Goal: Navigation & Orientation: Find specific page/section

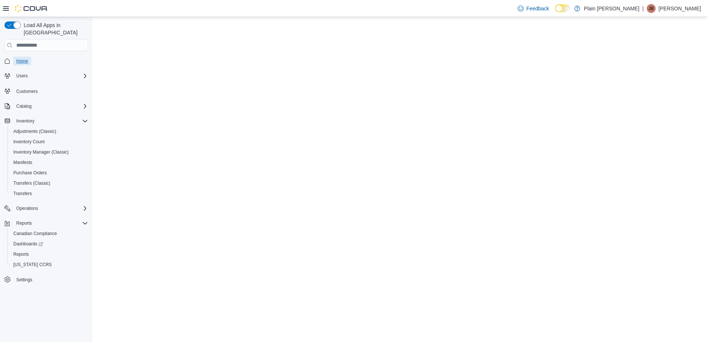
drag, startPoint x: 0, startPoint y: 0, endPoint x: 19, endPoint y: 53, distance: 56.2
click at [19, 58] on span "Home" at bounding box center [22, 61] width 12 height 6
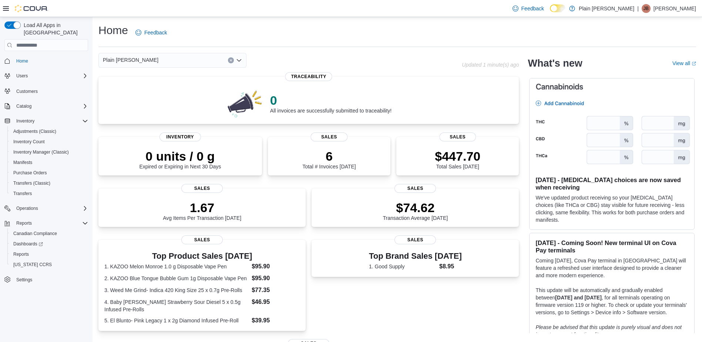
click at [238, 60] on icon "Open list of options" at bounding box center [239, 60] width 6 height 6
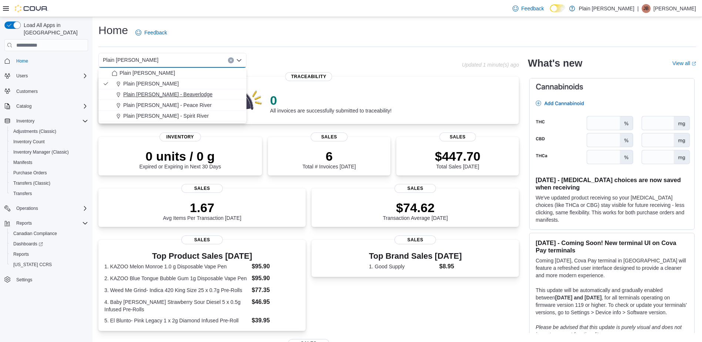
click at [170, 95] on span "Plain [PERSON_NAME] - Beaverlodge" at bounding box center [167, 94] width 89 height 7
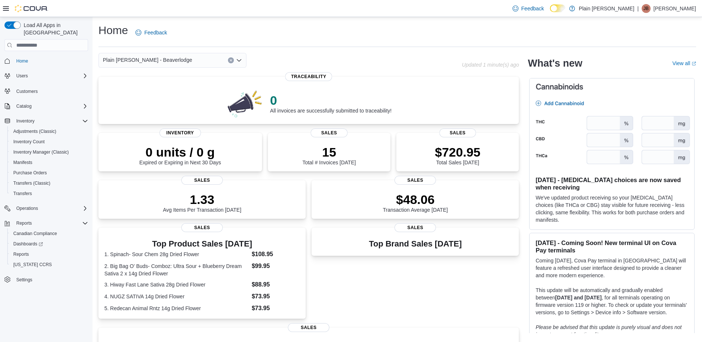
click at [240, 60] on icon "Open list of options" at bounding box center [239, 60] width 4 height 2
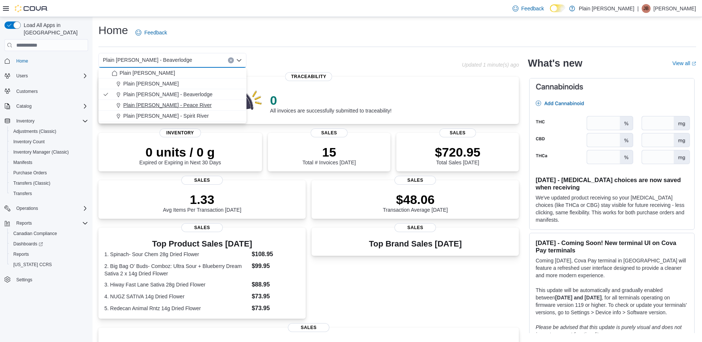
click at [171, 104] on span "Plain [PERSON_NAME] - Peace River" at bounding box center [167, 104] width 88 height 7
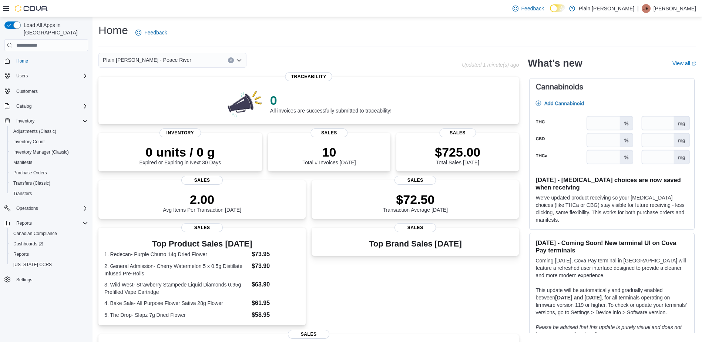
click at [240, 61] on icon "Open list of options" at bounding box center [239, 60] width 6 height 6
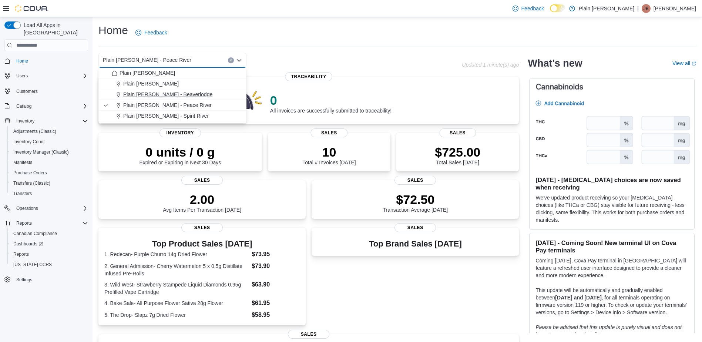
click at [174, 93] on span "Plain [PERSON_NAME] - Beaverlodge" at bounding box center [167, 94] width 89 height 7
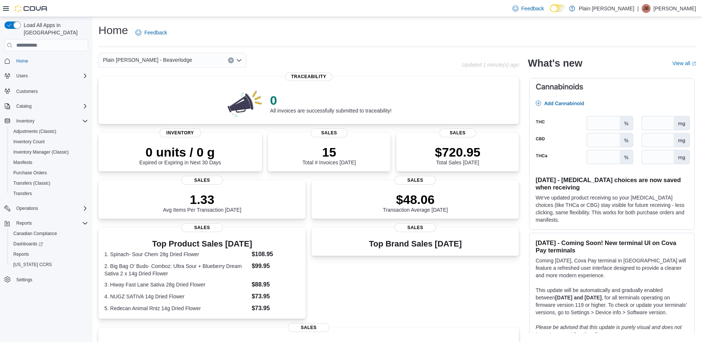
click at [239, 61] on icon "Open list of options" at bounding box center [239, 60] width 4 height 2
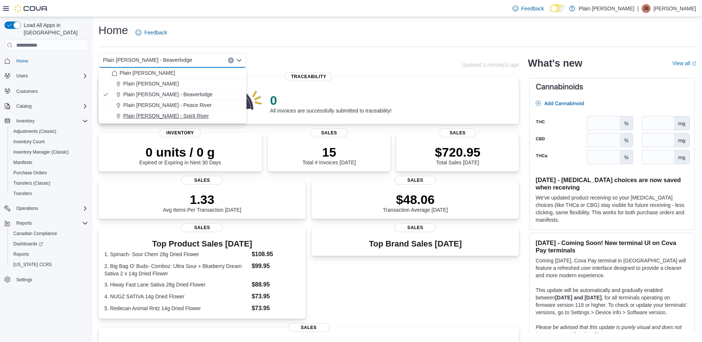
click at [171, 114] on span "Plain [PERSON_NAME] - Spirit River" at bounding box center [165, 115] width 85 height 7
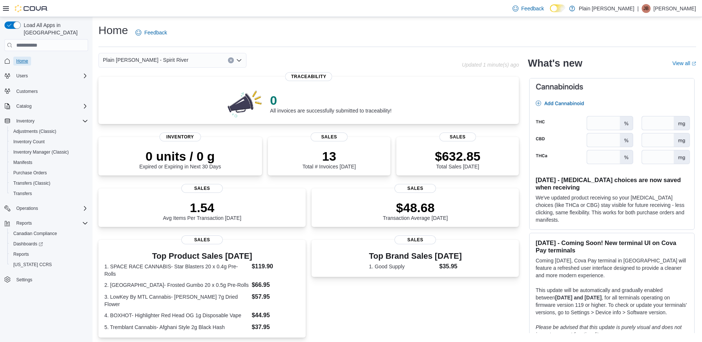
click at [21, 58] on span "Home" at bounding box center [22, 61] width 12 height 6
click at [241, 59] on icon "Open list of options" at bounding box center [239, 60] width 4 height 2
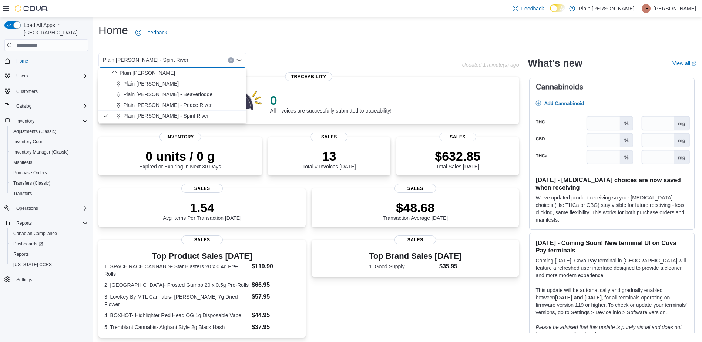
click at [176, 94] on span "Plain [PERSON_NAME] - Beaverlodge" at bounding box center [167, 94] width 89 height 7
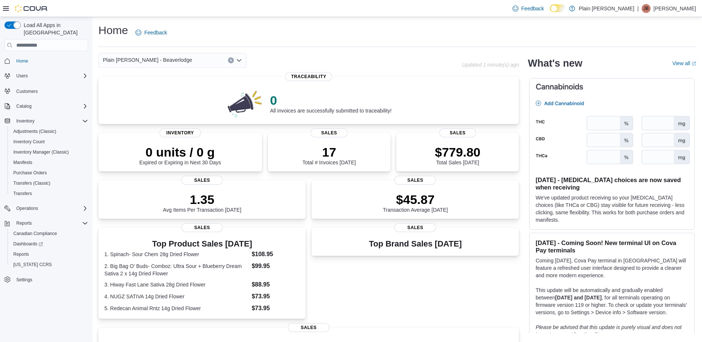
click at [239, 57] on icon "Open list of options" at bounding box center [239, 60] width 6 height 6
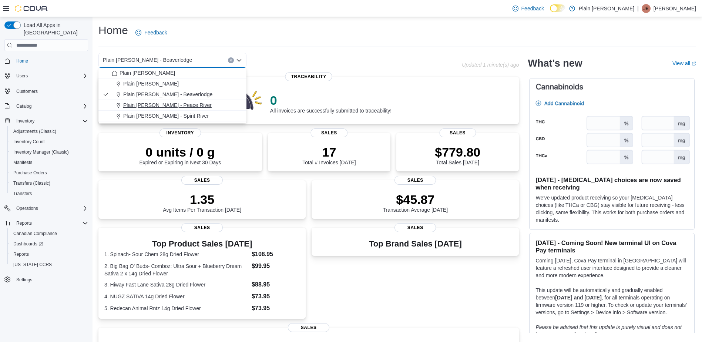
click at [172, 104] on span "Plain [PERSON_NAME] - Peace River" at bounding box center [167, 104] width 88 height 7
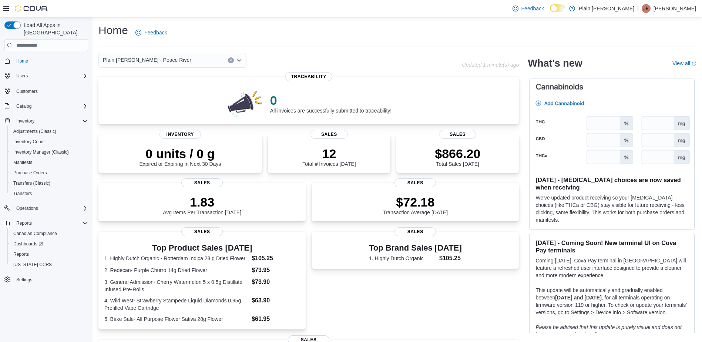
click at [239, 59] on icon "Open list of options" at bounding box center [239, 60] width 6 height 6
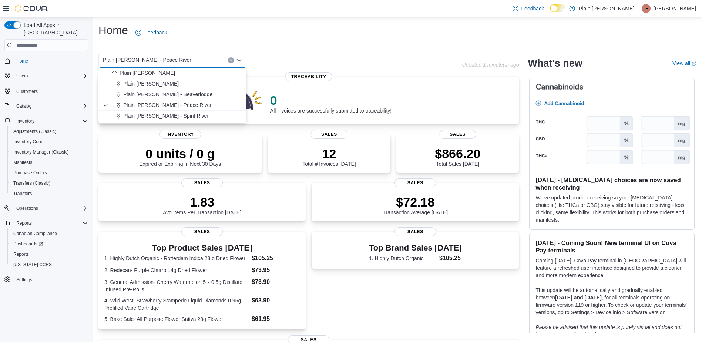
click at [166, 114] on span "Plain [PERSON_NAME] - Spirit River" at bounding box center [165, 115] width 85 height 7
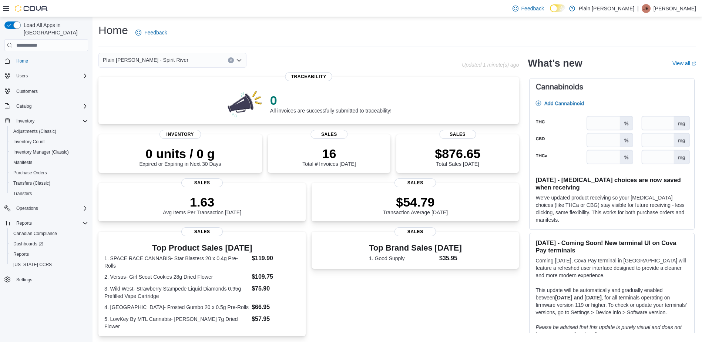
click at [238, 60] on icon "Open list of options" at bounding box center [239, 60] width 4 height 2
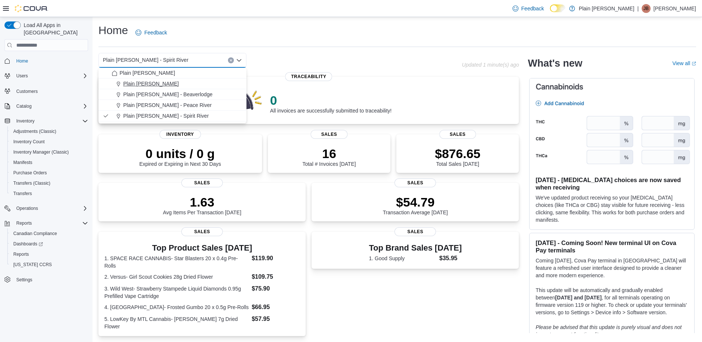
click at [163, 82] on span "Plain [PERSON_NAME]" at bounding box center [150, 83] width 55 height 7
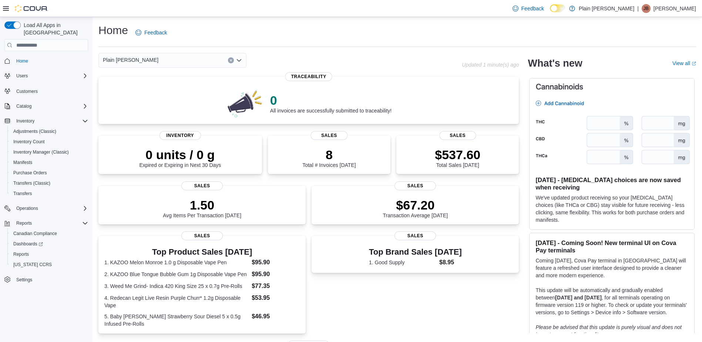
click at [239, 60] on icon "Open list of options" at bounding box center [239, 60] width 6 height 6
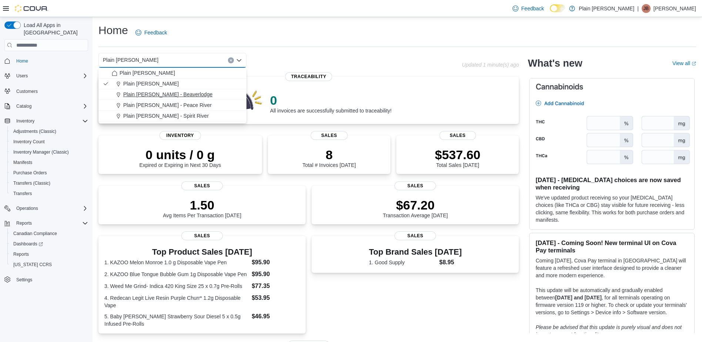
click at [158, 95] on span "Plain [PERSON_NAME] - Beaverlodge" at bounding box center [167, 94] width 89 height 7
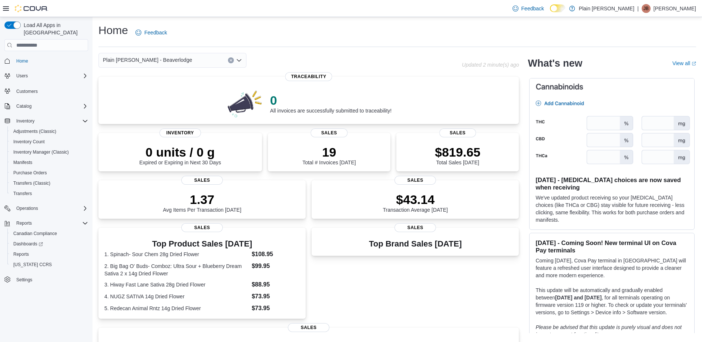
click at [218, 61] on div "Plain [PERSON_NAME] - Beaverlodge" at bounding box center [172, 60] width 148 height 15
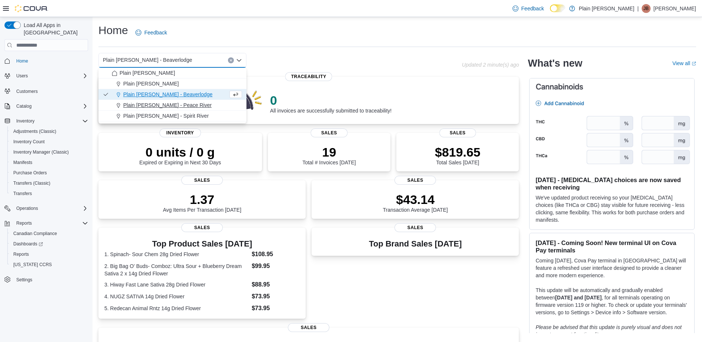
click at [172, 101] on button "Plain [PERSON_NAME] - Peace River" at bounding box center [172, 105] width 148 height 11
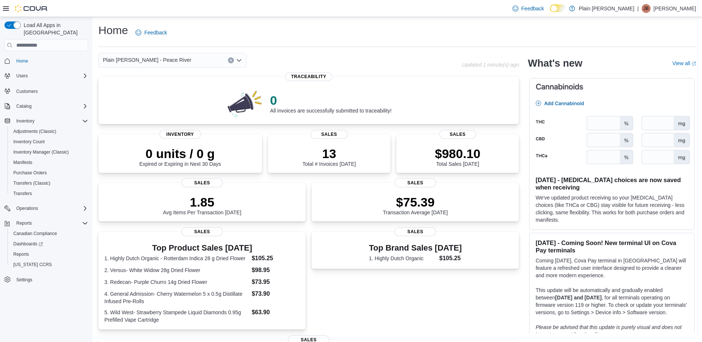
click at [238, 58] on icon "Open list of options" at bounding box center [239, 60] width 6 height 6
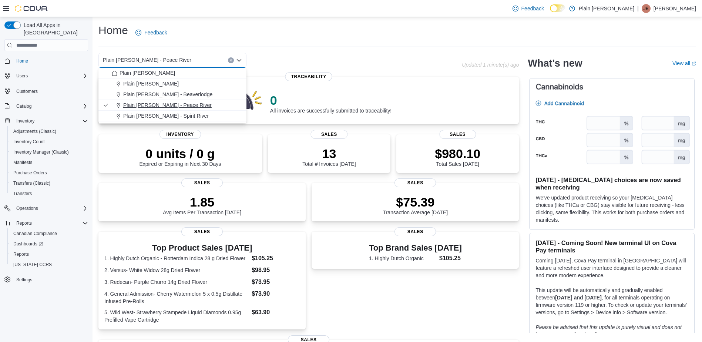
click at [171, 105] on span "Plain [PERSON_NAME] - Peace River" at bounding box center [167, 104] width 88 height 7
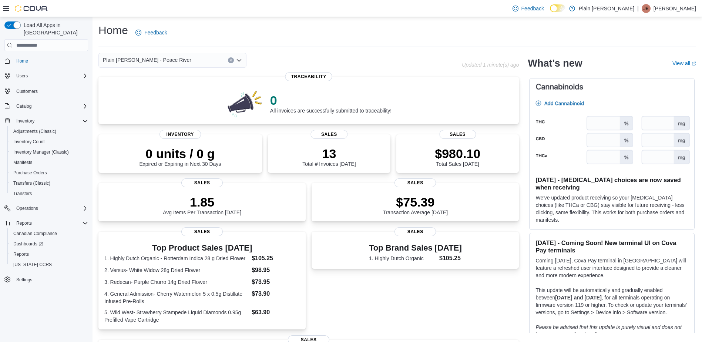
click at [241, 59] on icon "Open list of options" at bounding box center [239, 60] width 6 height 6
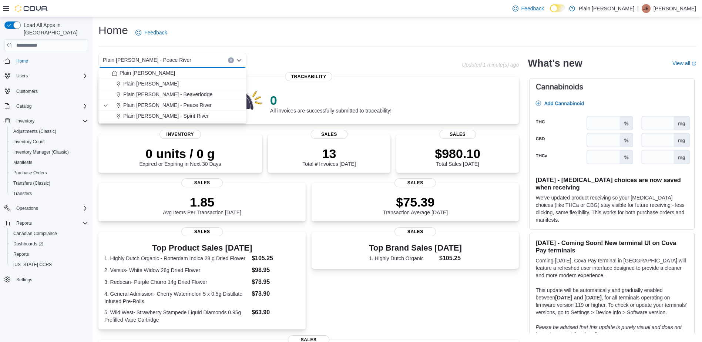
click at [162, 85] on span "Plain [PERSON_NAME]" at bounding box center [150, 83] width 55 height 7
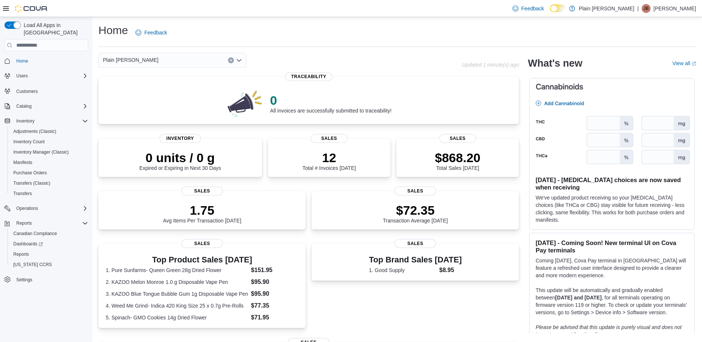
click at [240, 59] on icon "Open list of options" at bounding box center [239, 60] width 6 height 6
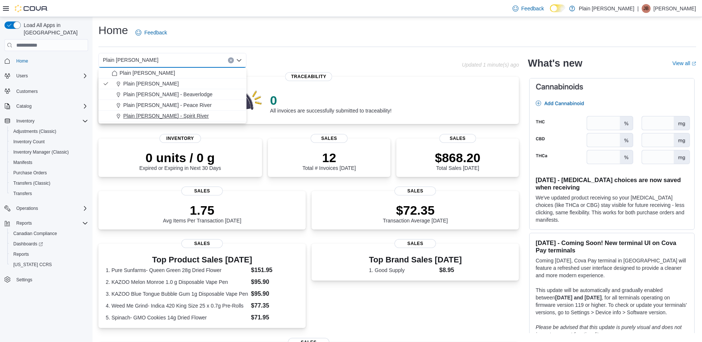
click at [164, 116] on span "Plain [PERSON_NAME] - Spirit River" at bounding box center [165, 115] width 85 height 7
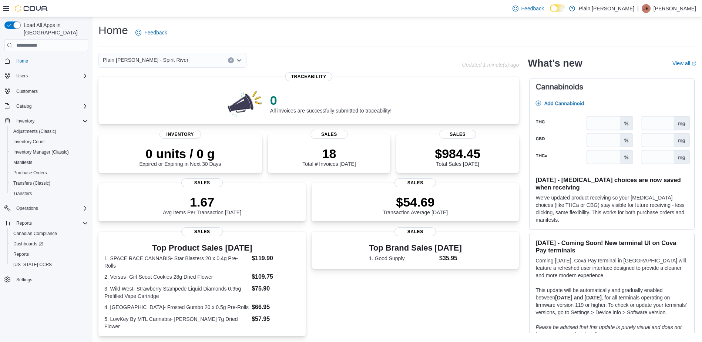
click at [240, 59] on icon "Open list of options" at bounding box center [239, 60] width 6 height 6
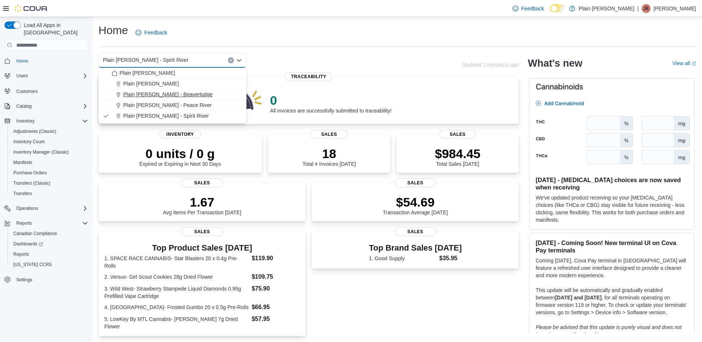
click at [175, 95] on span "Plain [PERSON_NAME] - Beaverlodge" at bounding box center [167, 94] width 89 height 7
